Goal: Check status

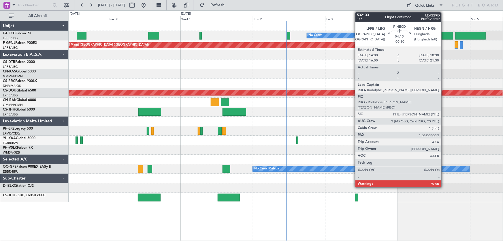
click at [444, 38] on div at bounding box center [447, 36] width 14 height 8
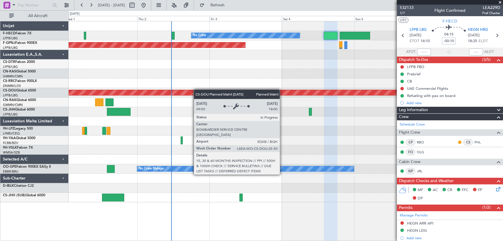
click at [192, 91] on div "No Crew Planned Maint Paris (Le Bourget) Planned Maint London (Biggin Hill) Pla…" at bounding box center [286, 111] width 435 height 181
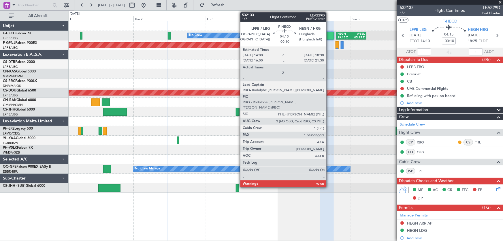
click at [329, 34] on div at bounding box center [328, 36] width 14 height 8
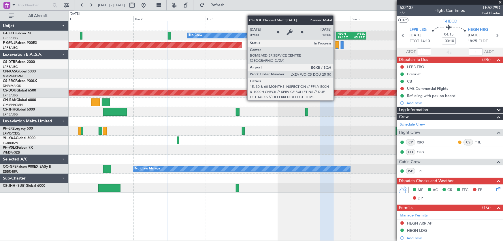
click at [113, 100] on div "No Crew HEGN 19:15 Z WSSL 05:15 Z Planned Maint Paris (Le Bourget) Planned Main…" at bounding box center [286, 106] width 435 height 171
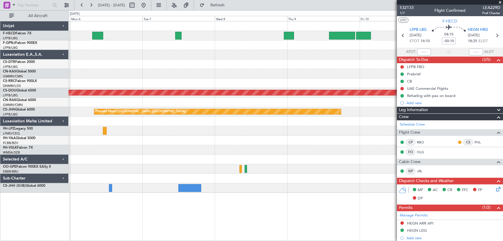
click at [132, 104] on div at bounding box center [286, 103] width 435 height 10
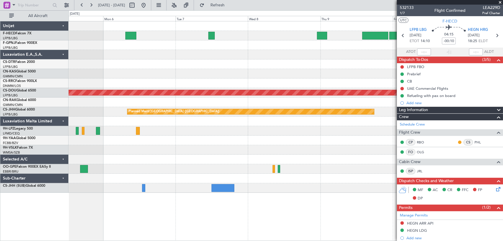
click at [220, 41] on div "No Crew HEGN 19:15 Z WSSL 05:15 Z No Crew No Crew Planned Maint London (Biggin …" at bounding box center [286, 106] width 435 height 171
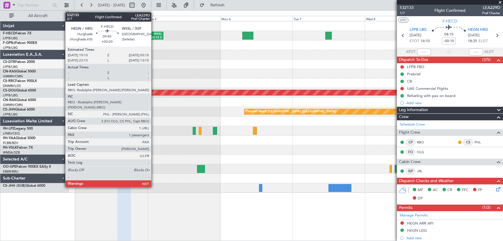
click at [154, 33] on div "WSSL" at bounding box center [155, 34] width 14 height 4
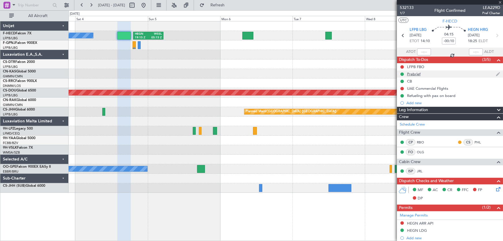
type input "+00:20"
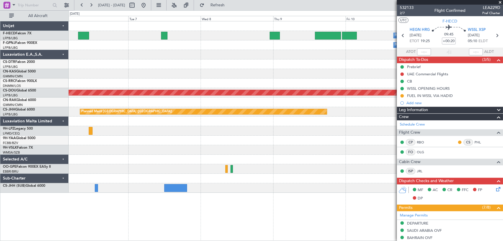
click at [149, 68] on div "No Crew HEGN 19:15 Z WSSL 05:15 Z Planned Maint Paris (Le Bourget) No Crew Plan…" at bounding box center [286, 106] width 435 height 171
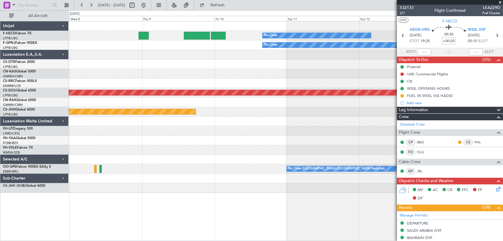
click at [143, 76] on div "No Crew Planned Maint Paris (Le Bourget) No Crew No Crew Planned Maint London (…" at bounding box center [286, 106] width 435 height 171
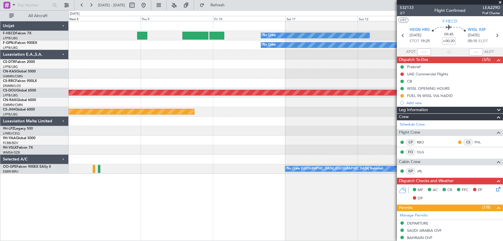
drag, startPoint x: 160, startPoint y: 5, endPoint x: 175, endPoint y: 27, distance: 26.6
click at [148, 5] on button at bounding box center [143, 5] width 9 height 9
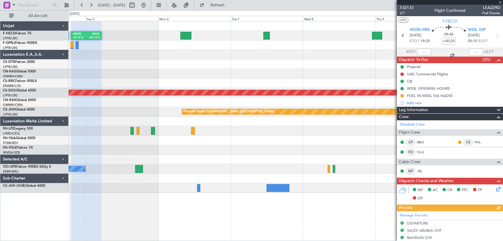
click at [121, 83] on div "HEGN 19:15 Z WSSL 05:15 Z No Crew No Crew No Crew Planned Maint Paris (Le Bourg…" at bounding box center [286, 106] width 435 height 171
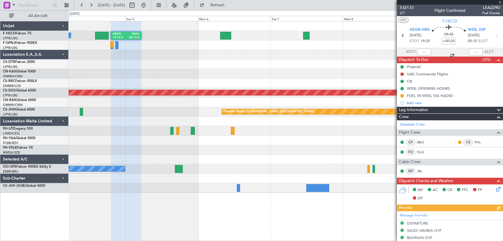
click at [166, 65] on div at bounding box center [286, 64] width 435 height 10
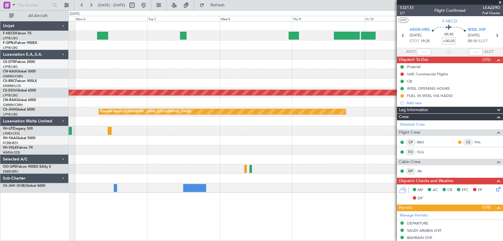
click at [130, 147] on div "No Crew HEGN 19:15 Z WSSL 05:15 Z Planned Maint Paris (Le Bourget) No Crew Plan…" at bounding box center [286, 106] width 435 height 171
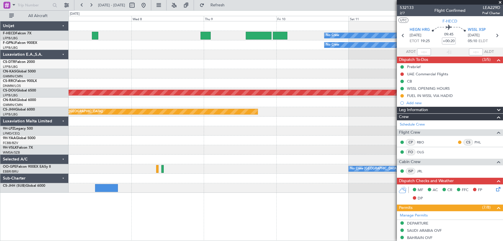
click at [148, 138] on div "No Crew Planned Maint Paris (Le Bourget) No Crew No Crew Planned Maint London (…" at bounding box center [286, 106] width 435 height 171
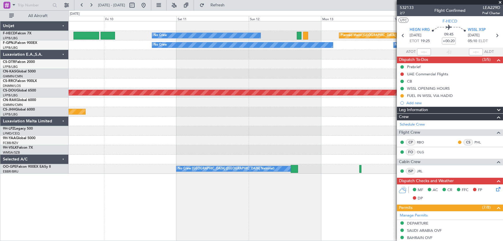
click at [237, 73] on div "Planned Maint Paris (Le Bourget) No Crew No Crew No Crew No Crew Planned Maint …" at bounding box center [286, 97] width 435 height 152
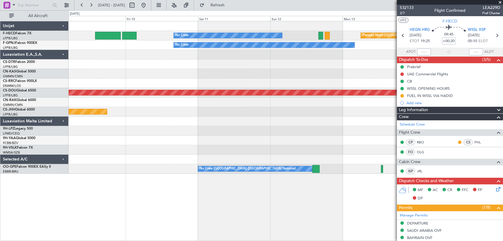
click at [274, 92] on div "Planned Maint Paris (Le Bourget) No Crew No Crew No Crew Planned Maint London (…" at bounding box center [286, 97] width 435 height 152
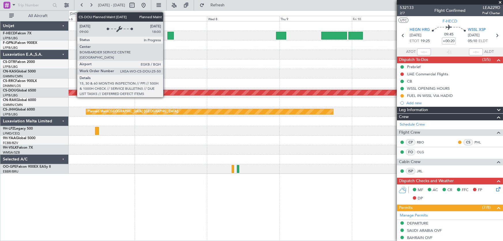
click at [277, 113] on div "No Crew HEGN 19:15 Z WSSL 05:15 Z Planned Maint Paris (Le Bourget) No Crew Plan…" at bounding box center [286, 97] width 435 height 152
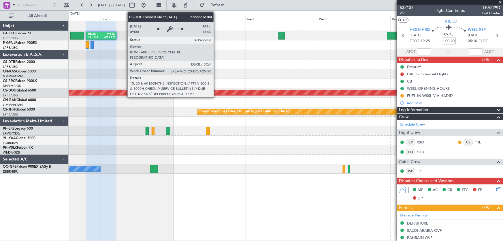
click at [229, 104] on div "HEGN 19:15 Z WSSL 05:15 Z No Crew No Crew No Crew Planned Maint Paris (Le Bourg…" at bounding box center [286, 97] width 435 height 152
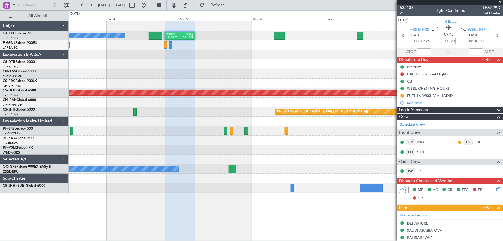
click at [148, 86] on div "HEGN 19:15 Z WSSL 05:15 Z No Crew No Crew Planned Maint Paris (Le Bourget) No C…" at bounding box center [286, 106] width 435 height 171
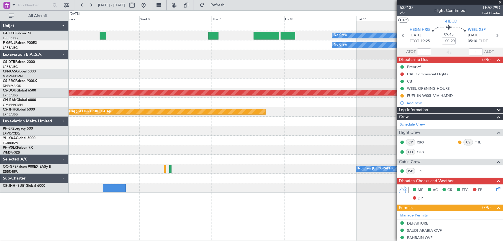
click at [148, 87] on div at bounding box center [286, 83] width 435 height 10
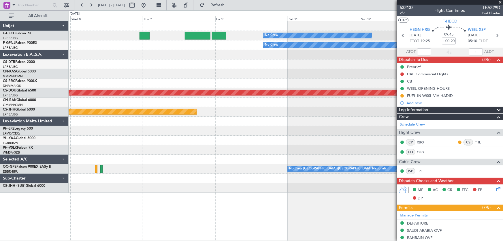
click at [161, 86] on div at bounding box center [286, 83] width 435 height 10
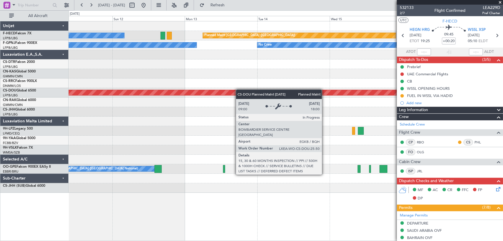
click at [167, 90] on div "No Crew Planned Maint Paris (Le Bourget) No Crew No Crew No Crew Planned Maint …" at bounding box center [286, 106] width 435 height 171
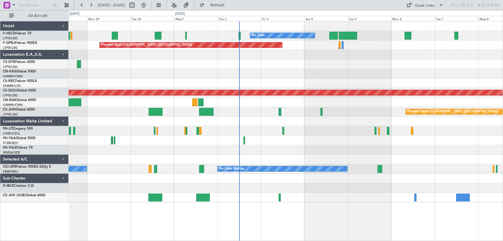
click at [342, 75] on div "No Crew No Crew No Crew Planned Maint [GEOGRAPHIC_DATA] ([GEOGRAPHIC_DATA]) No …" at bounding box center [286, 111] width 435 height 181
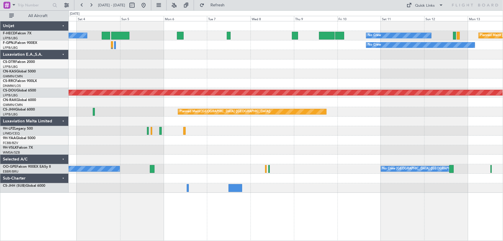
click at [196, 69] on div "No Crew No Crew Planned Maint [GEOGRAPHIC_DATA] ([GEOGRAPHIC_DATA]) No Crew No …" at bounding box center [286, 106] width 435 height 171
